Goal: Task Accomplishment & Management: Manage account settings

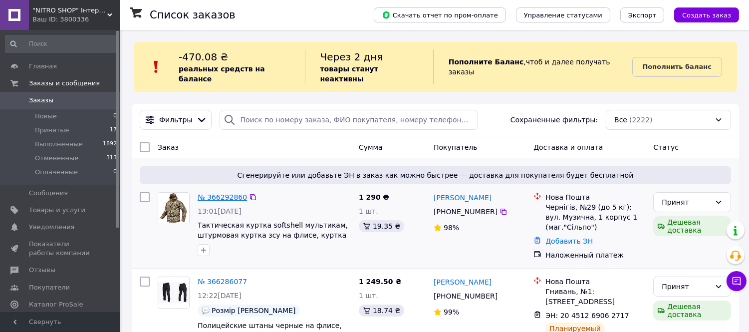
click at [222, 193] on link "№ 366292860" at bounding box center [222, 197] width 49 height 8
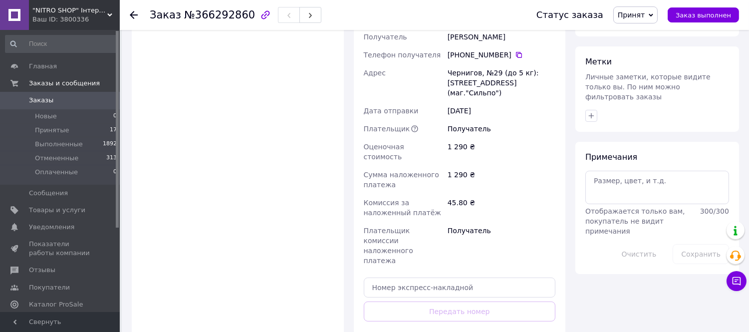
scroll to position [443, 0]
click at [450, 276] on input "text" at bounding box center [460, 286] width 192 height 20
paste input "20451269121797"
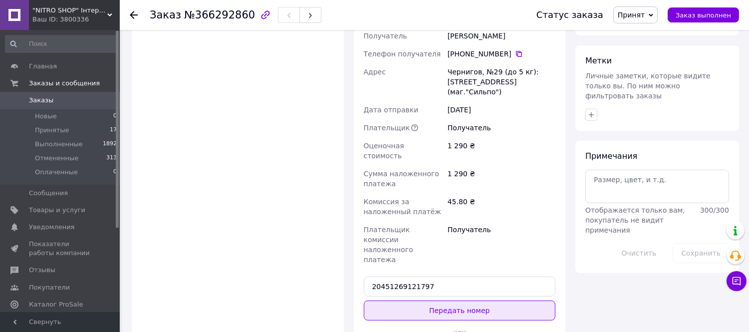
click at [468, 300] on button "Передать номер" at bounding box center [460, 310] width 192 height 20
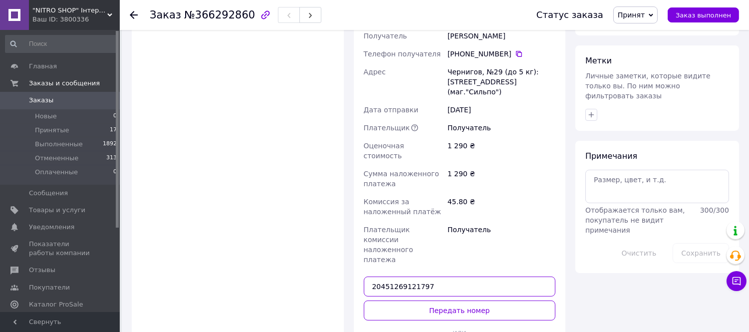
drag, startPoint x: 420, startPoint y: 242, endPoint x: 352, endPoint y: 229, distance: 69.1
click at [352, 229] on div "Доставка Редактировать «Дешевая доставка»   для продавца Новой Почтой на Prom. …" at bounding box center [460, 94] width 222 height 562
paste input "078748"
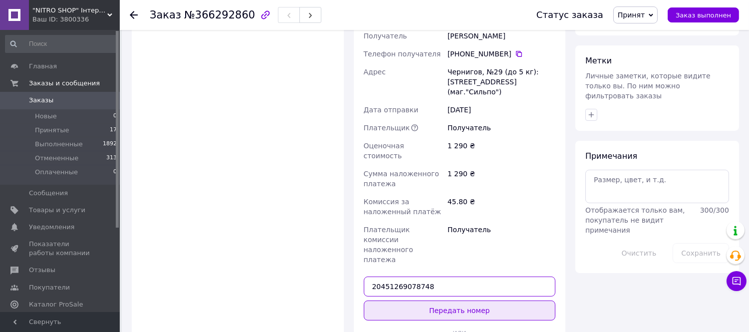
type input "20451269078748"
click at [393, 300] on button "Передать номер" at bounding box center [460, 310] width 192 height 20
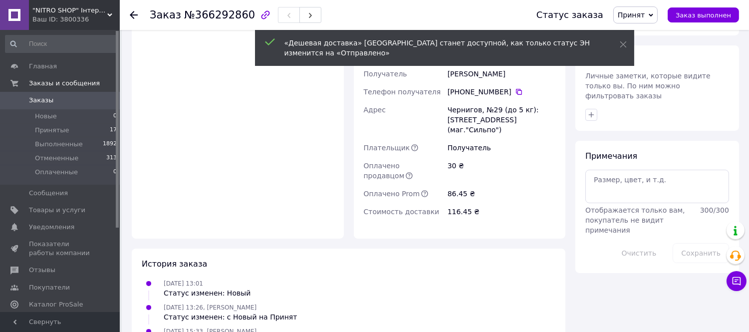
click at [131, 13] on use at bounding box center [134, 15] width 8 height 8
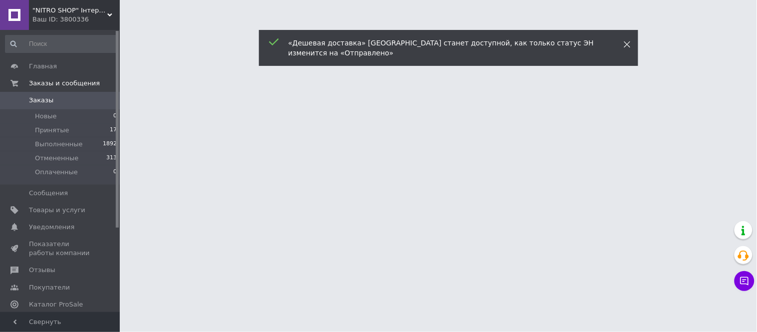
click at [626, 45] on icon at bounding box center [627, 44] width 7 height 7
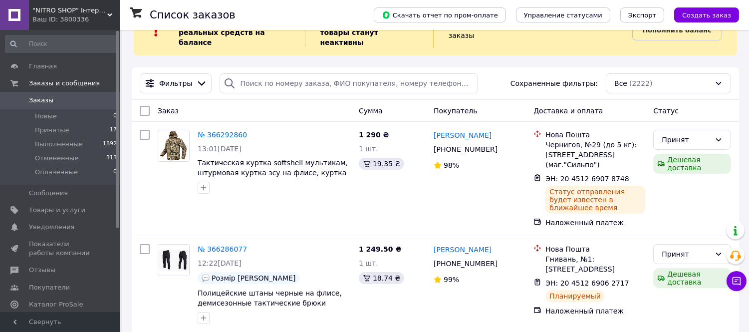
scroll to position [55, 0]
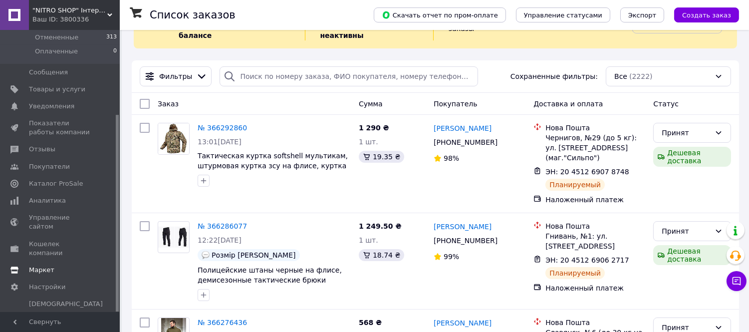
scroll to position [166, 0]
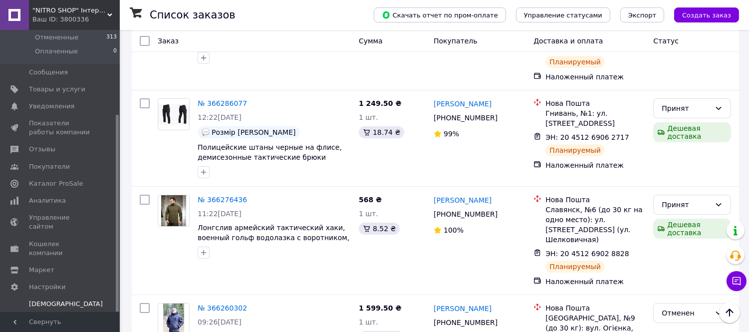
click at [46, 299] on span "Тарифы и счета Prom микс 6000 (3 месяца)" at bounding box center [66, 317] width 74 height 36
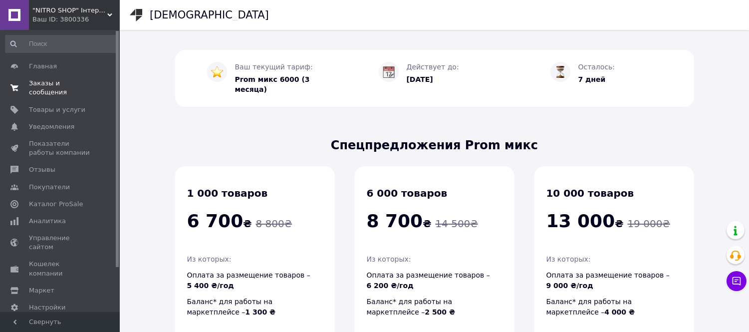
click at [41, 83] on span "Заказы и сообщения" at bounding box center [60, 88] width 63 height 18
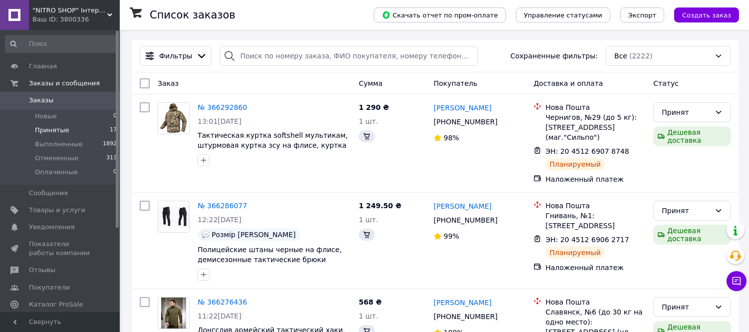
click at [48, 132] on span "Принятые" at bounding box center [52, 130] width 34 height 9
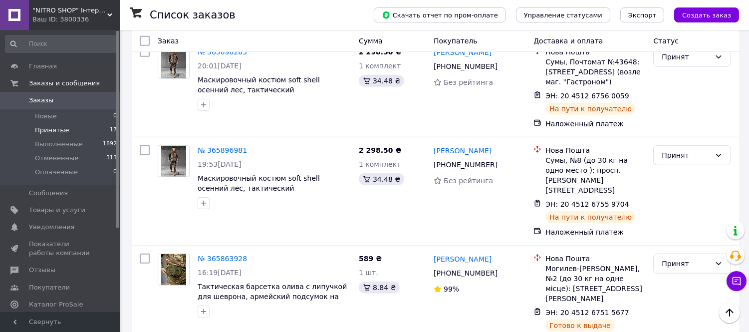
scroll to position [1148, 0]
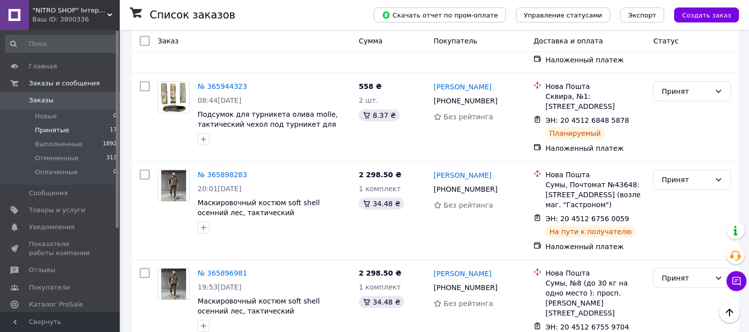
click at [55, 130] on span "Принятые" at bounding box center [52, 130] width 34 height 9
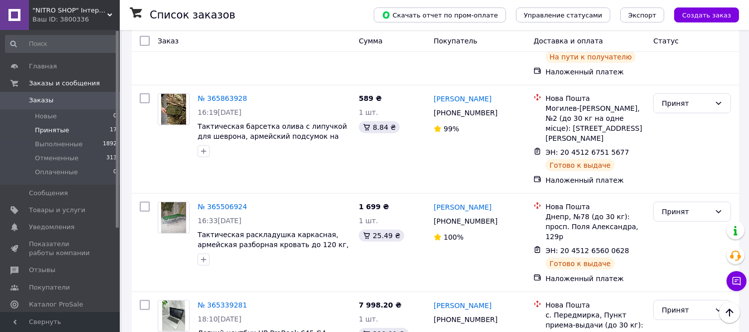
scroll to position [1480, 0]
